Goal: Task Accomplishment & Management: Complete application form

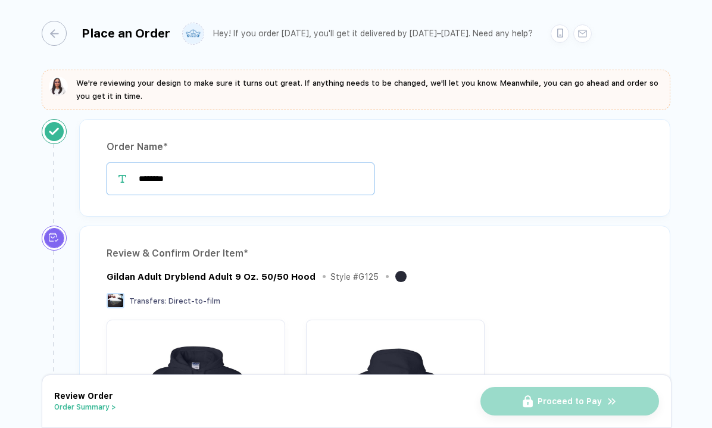
click at [223, 175] on input "********" at bounding box center [240, 178] width 268 height 33
type input "*"
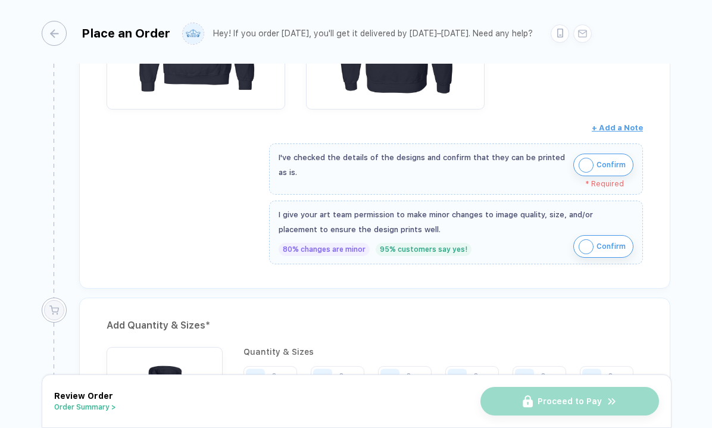
scroll to position [394, 0]
type input "**********"
click at [600, 163] on span "Confirm" at bounding box center [610, 165] width 29 height 19
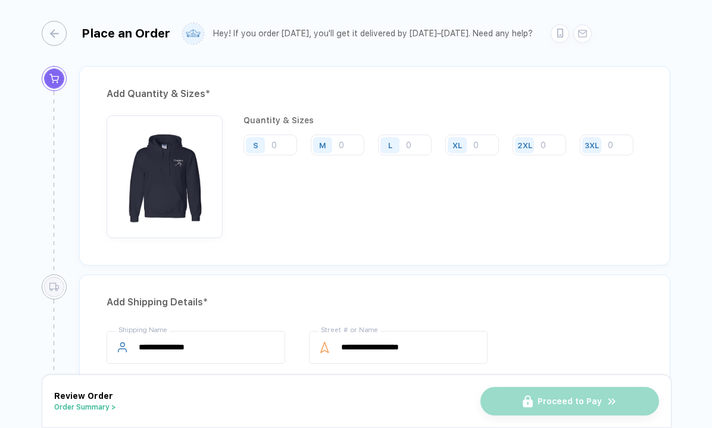
scroll to position [619, 0]
click at [275, 141] on input "number" at bounding box center [270, 144] width 54 height 21
click at [418, 146] on input "number" at bounding box center [405, 144] width 54 height 21
click at [287, 144] on input "number" at bounding box center [270, 144] width 54 height 21
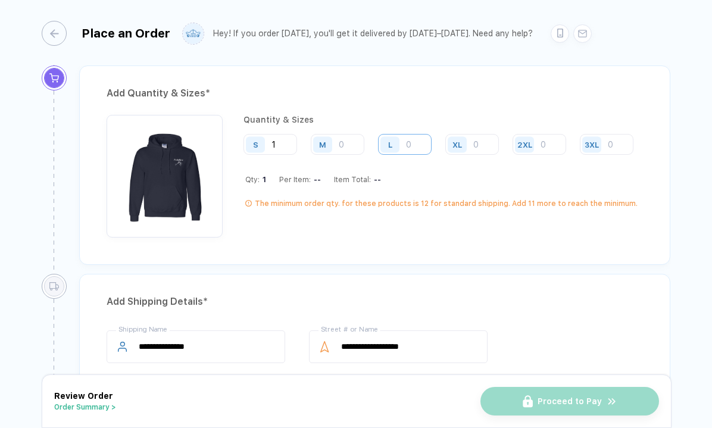
type input "1"
click at [416, 143] on input "number" at bounding box center [405, 144] width 54 height 21
click at [337, 142] on div "M" at bounding box center [324, 144] width 27 height 21
click at [344, 144] on input "number" at bounding box center [338, 144] width 54 height 21
type input "1"
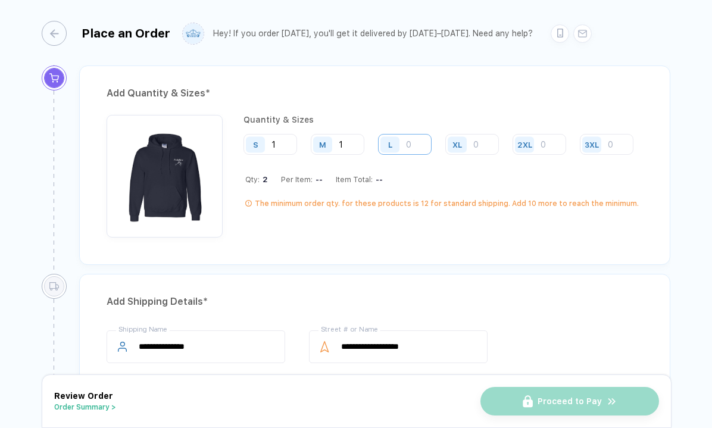
click at [410, 146] on input "number" at bounding box center [405, 144] width 54 height 21
type input "5"
click at [474, 146] on input "number" at bounding box center [472, 144] width 54 height 21
type input "6"
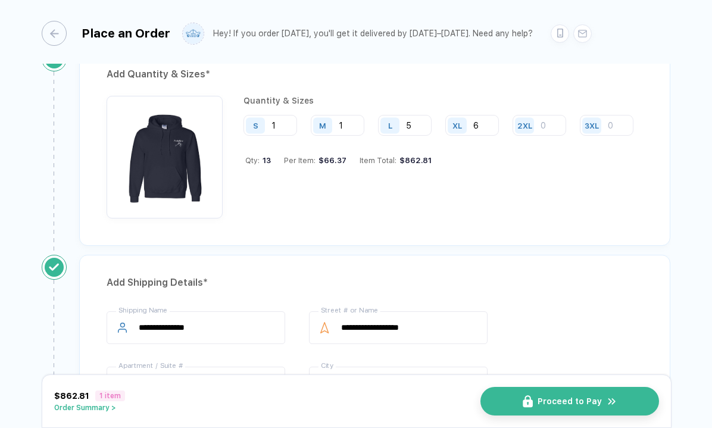
scroll to position [639, 0]
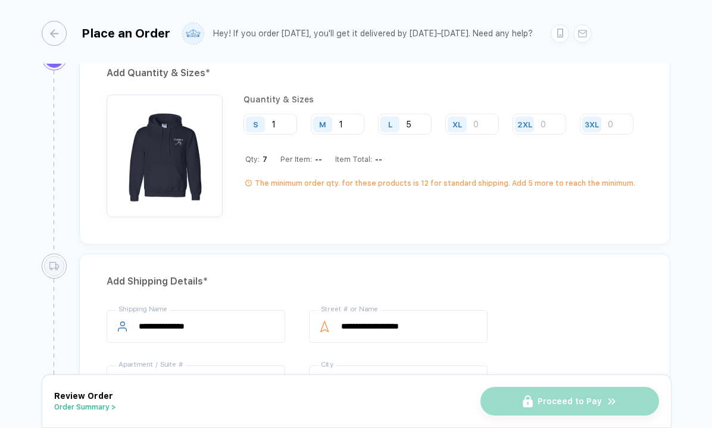
type input "5"
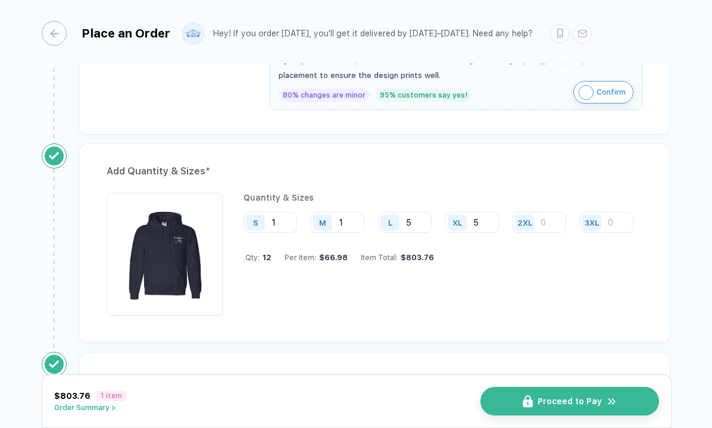
scroll to position [543, 0]
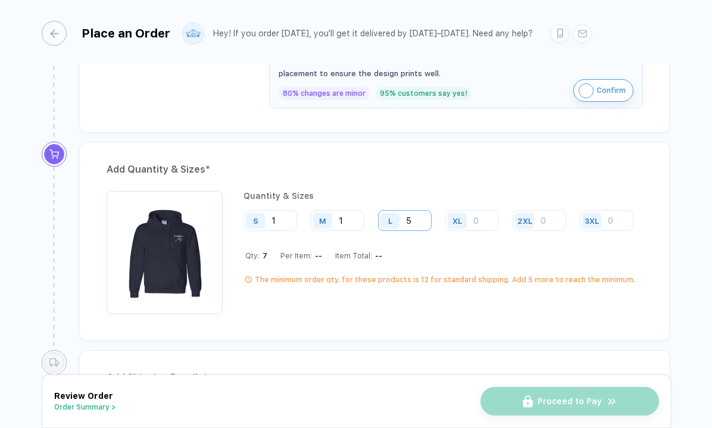
click at [419, 217] on input "5" at bounding box center [405, 220] width 54 height 21
click at [409, 216] on input "5" at bounding box center [405, 220] width 54 height 21
type input "6"
click at [481, 222] on input "number" at bounding box center [472, 220] width 54 height 21
type input "3"
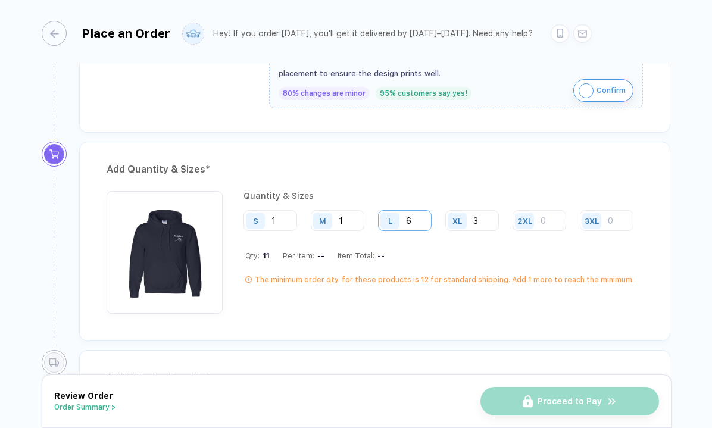
click at [419, 222] on input "6" at bounding box center [405, 220] width 54 height 21
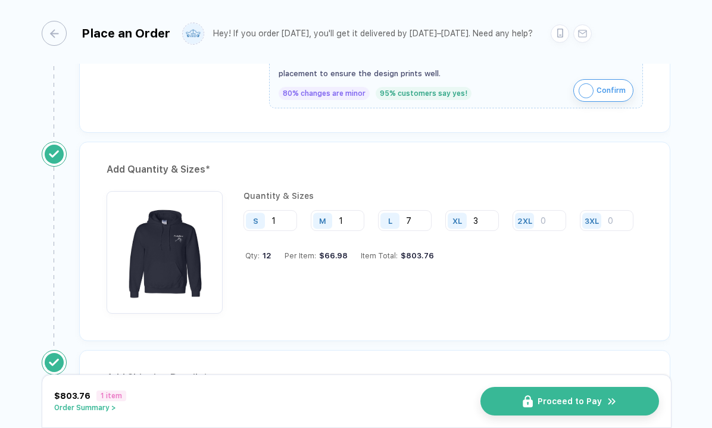
type input "7"
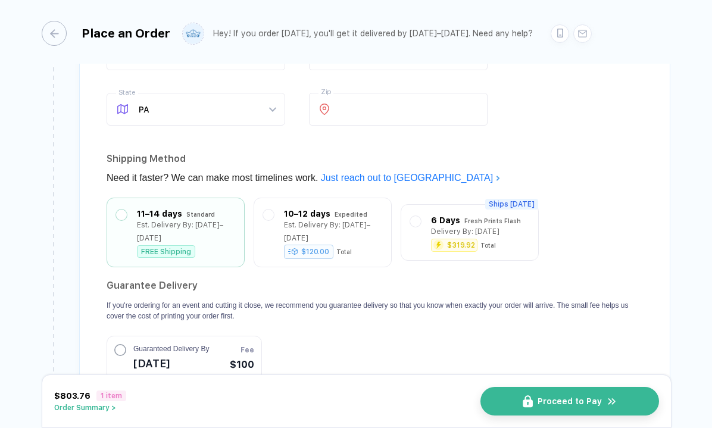
scroll to position [970, 0]
